Goal: Task Accomplishment & Management: Manage account settings

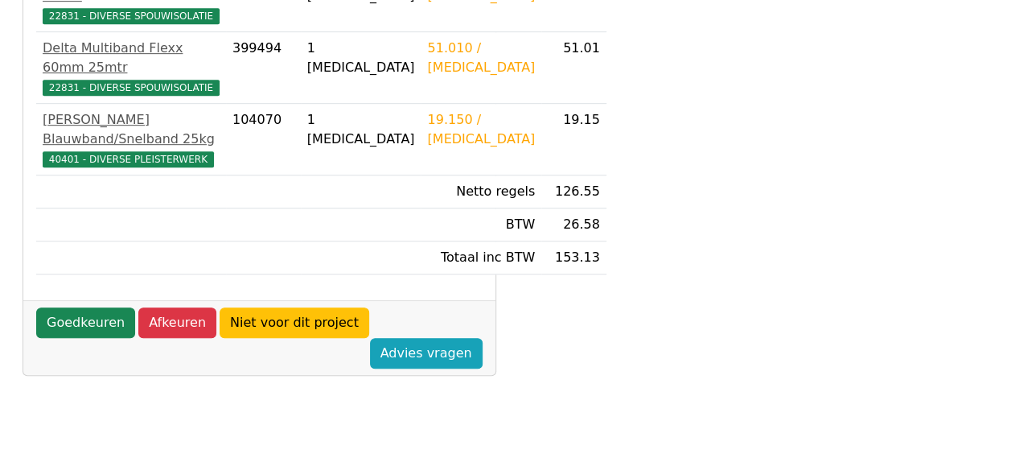
scroll to position [483, 0]
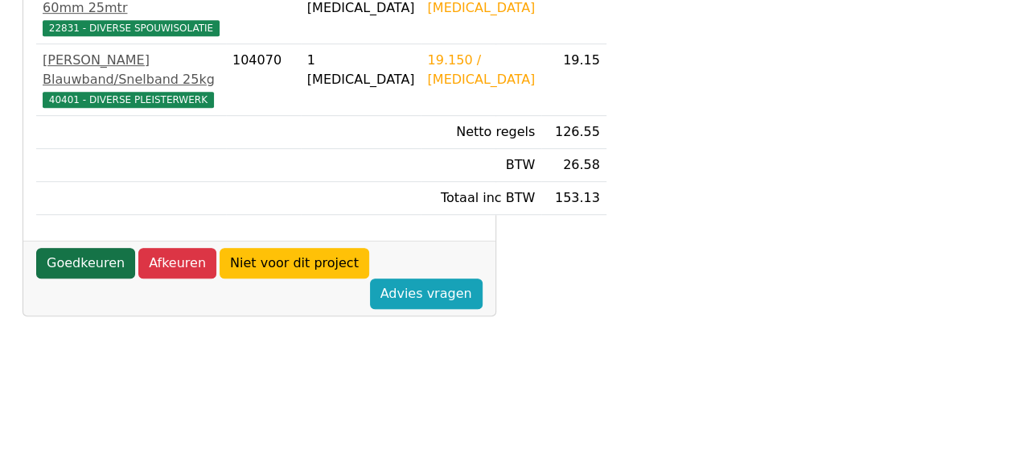
click at [99, 278] on link "Goedkeuren" at bounding box center [85, 263] width 99 height 31
